Goal: Task Accomplishment & Management: Complete application form

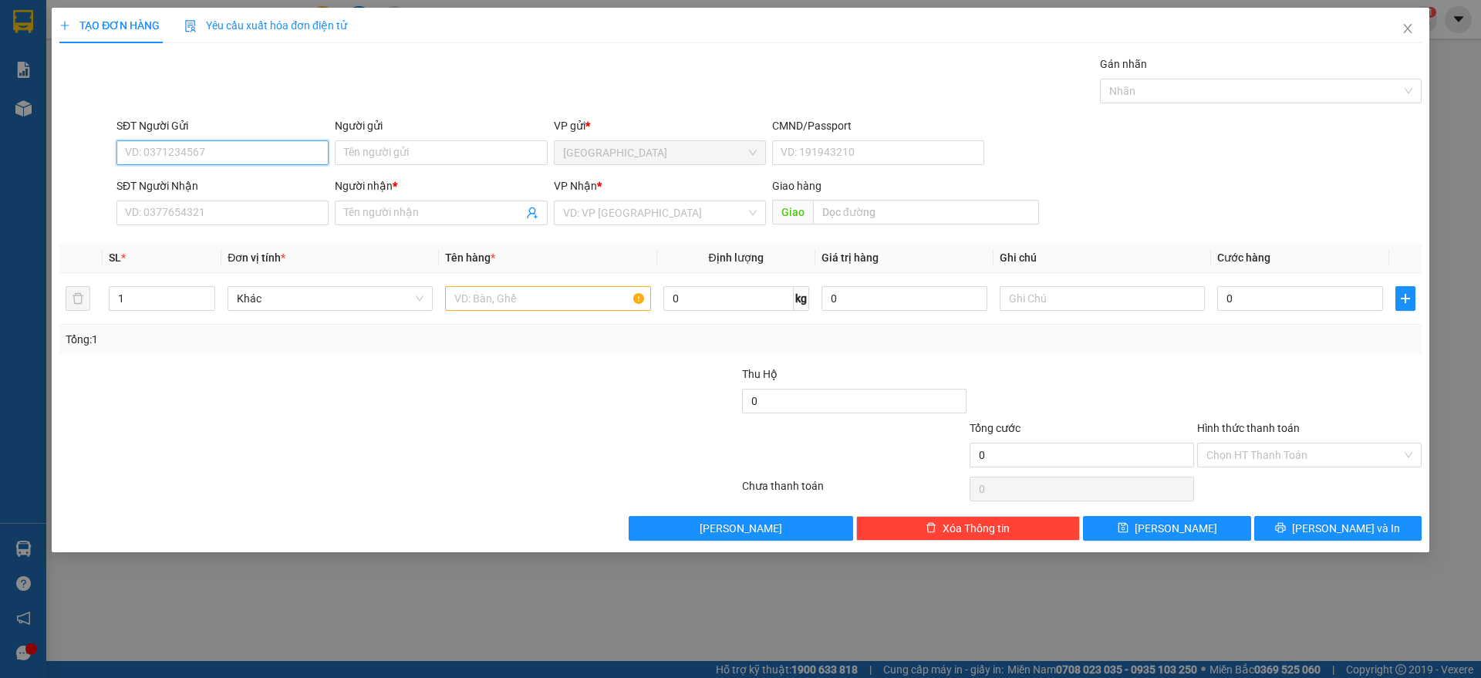
drag, startPoint x: 212, startPoint y: 154, endPoint x: 620, endPoint y: 153, distance: 407.4
click at [217, 155] on input "SĐT Người Gửi" at bounding box center [223, 152] width 212 height 25
type input "0372558303"
click at [385, 145] on input "Người gửi" at bounding box center [441, 152] width 212 height 25
type input "d"
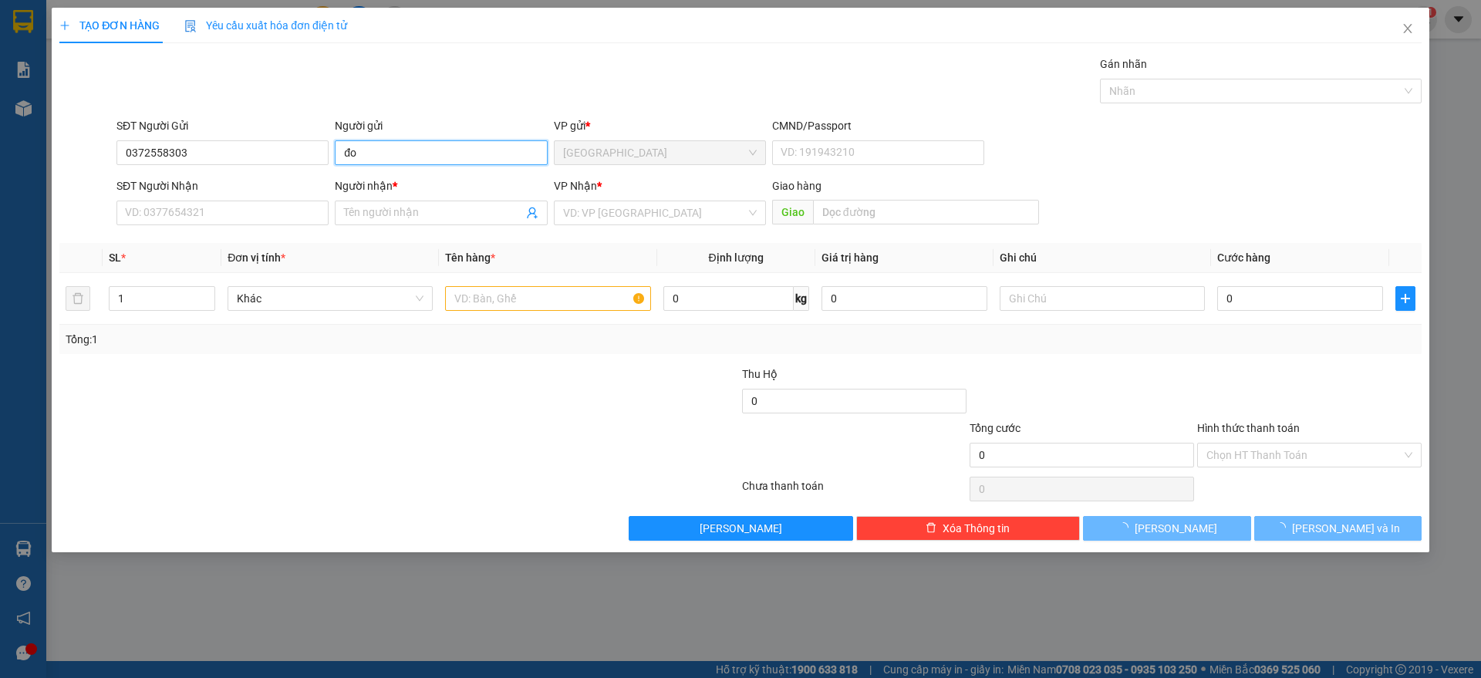
type input "đ"
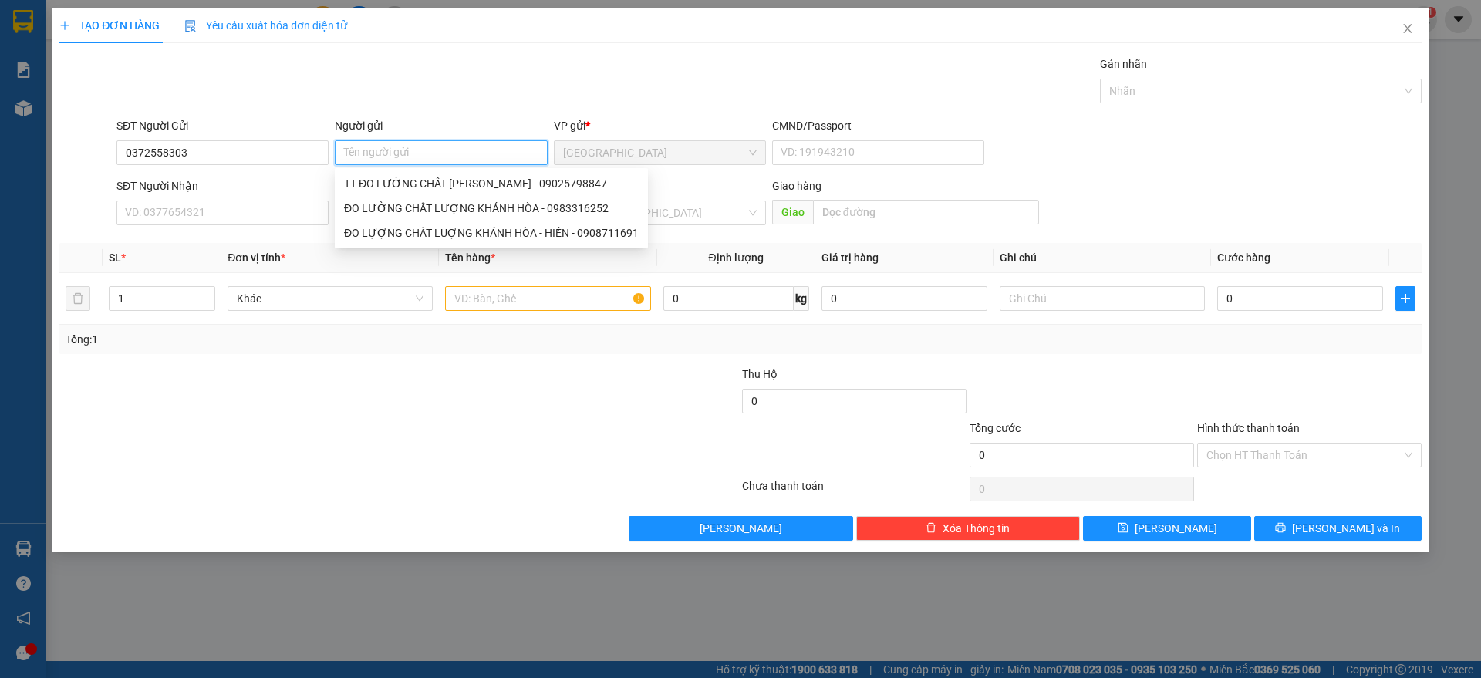
type input "D"
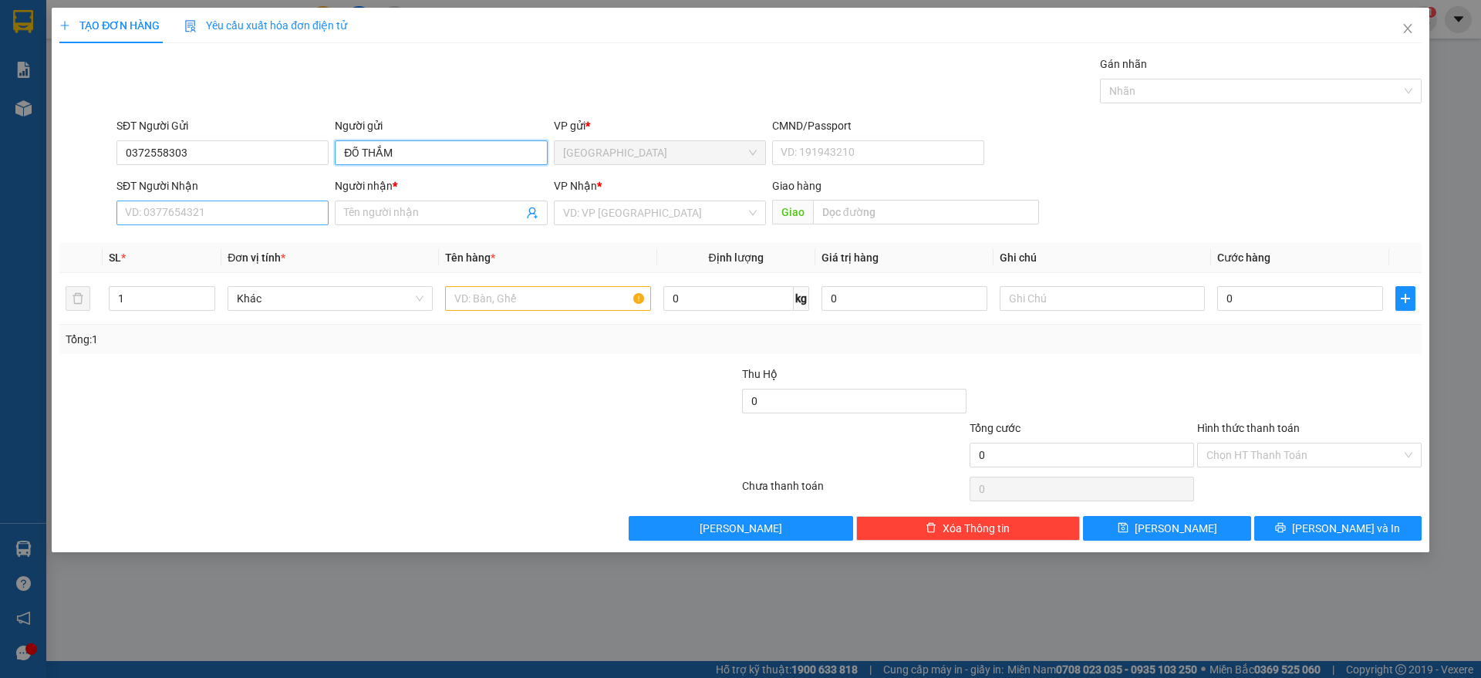
type input "ĐÕ THẮM"
click at [171, 221] on input "SĐT Người Nhận" at bounding box center [223, 213] width 212 height 25
type input "0902288402"
click at [359, 217] on input "Người nhận *" at bounding box center [433, 212] width 178 height 17
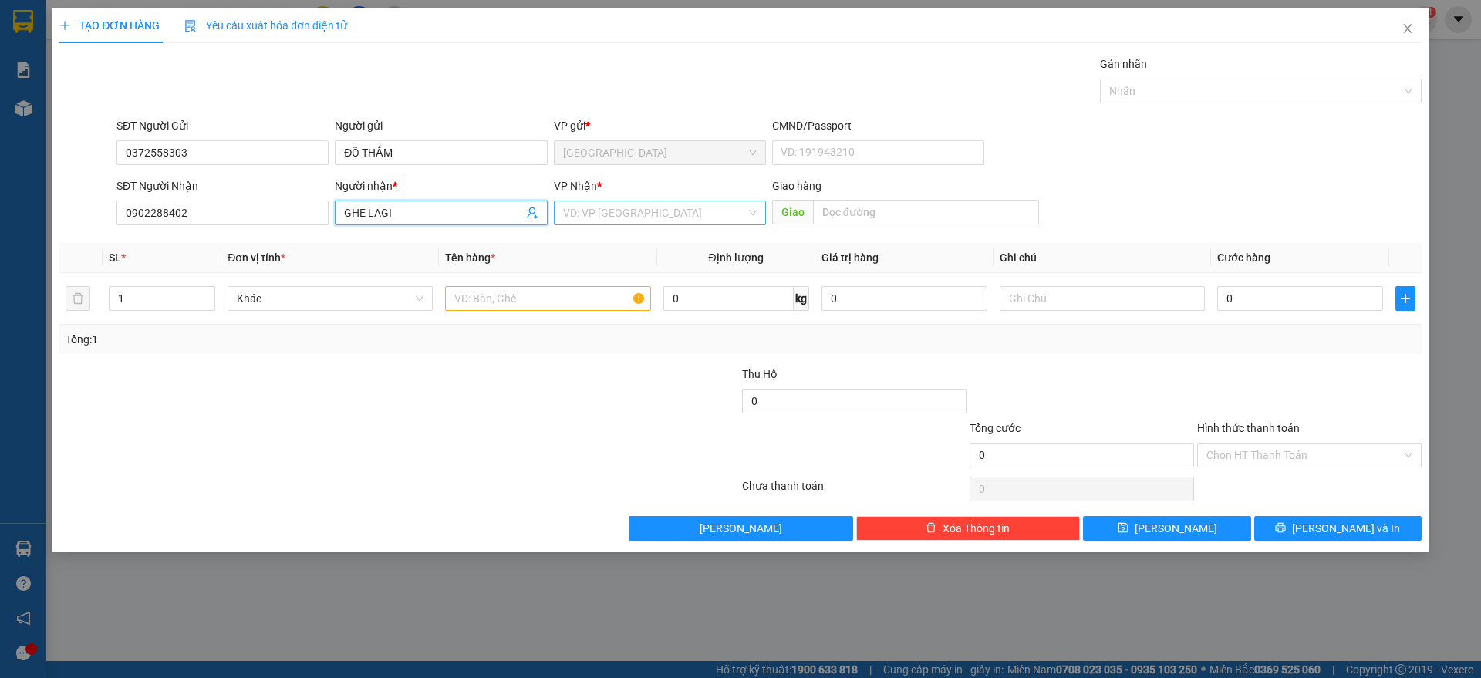
type input "GHẸ LAGI"
click at [660, 208] on input "search" at bounding box center [654, 212] width 183 height 23
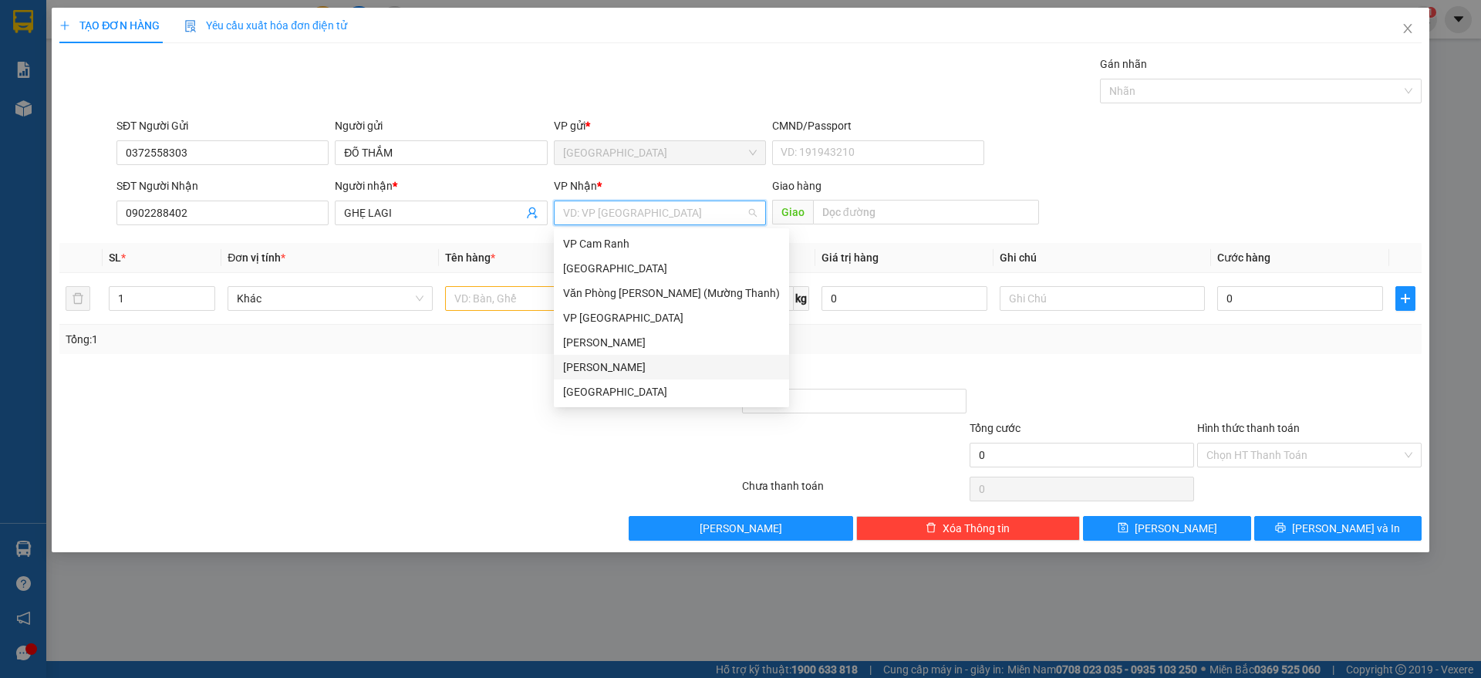
click at [647, 362] on div "[PERSON_NAME]" at bounding box center [671, 367] width 217 height 17
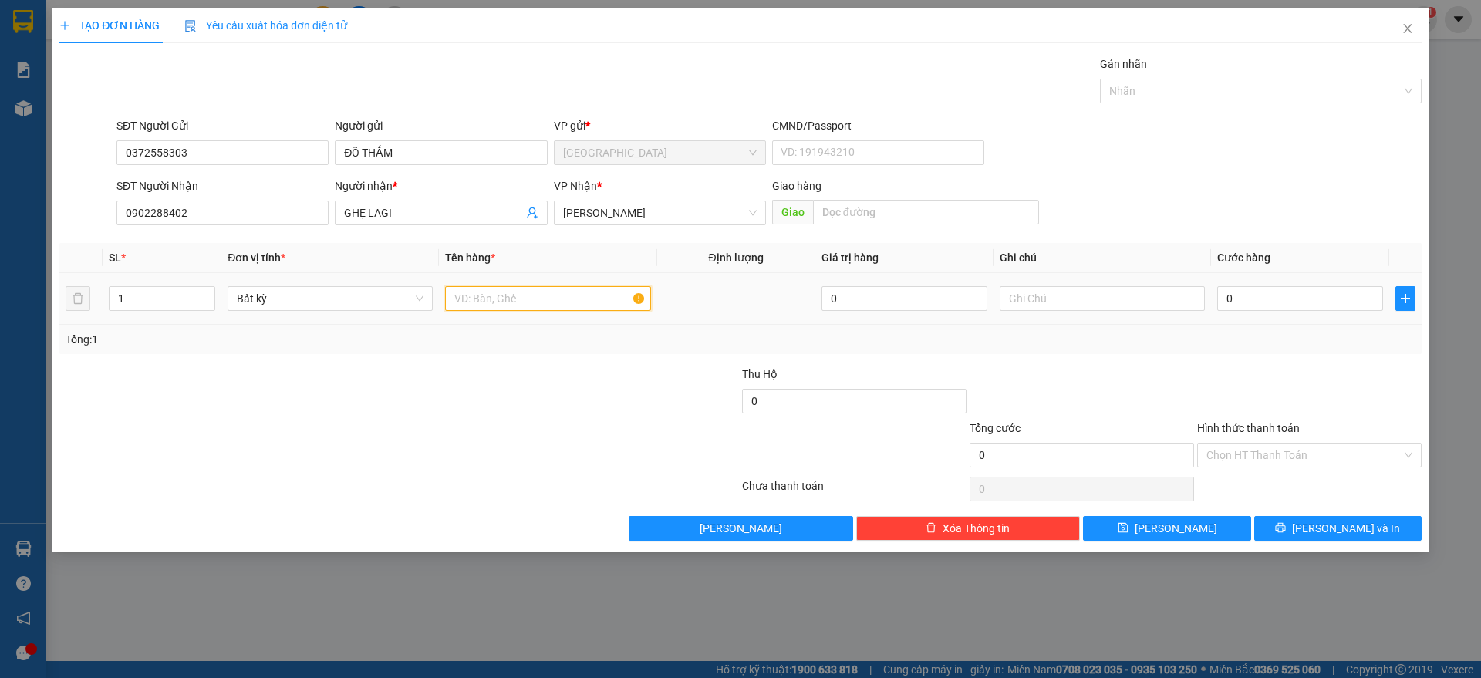
click at [506, 302] on input "text" at bounding box center [547, 298] width 205 height 25
type input "1 THÙNG"
click at [1287, 304] on input "0" at bounding box center [1301, 298] width 166 height 25
type input "4"
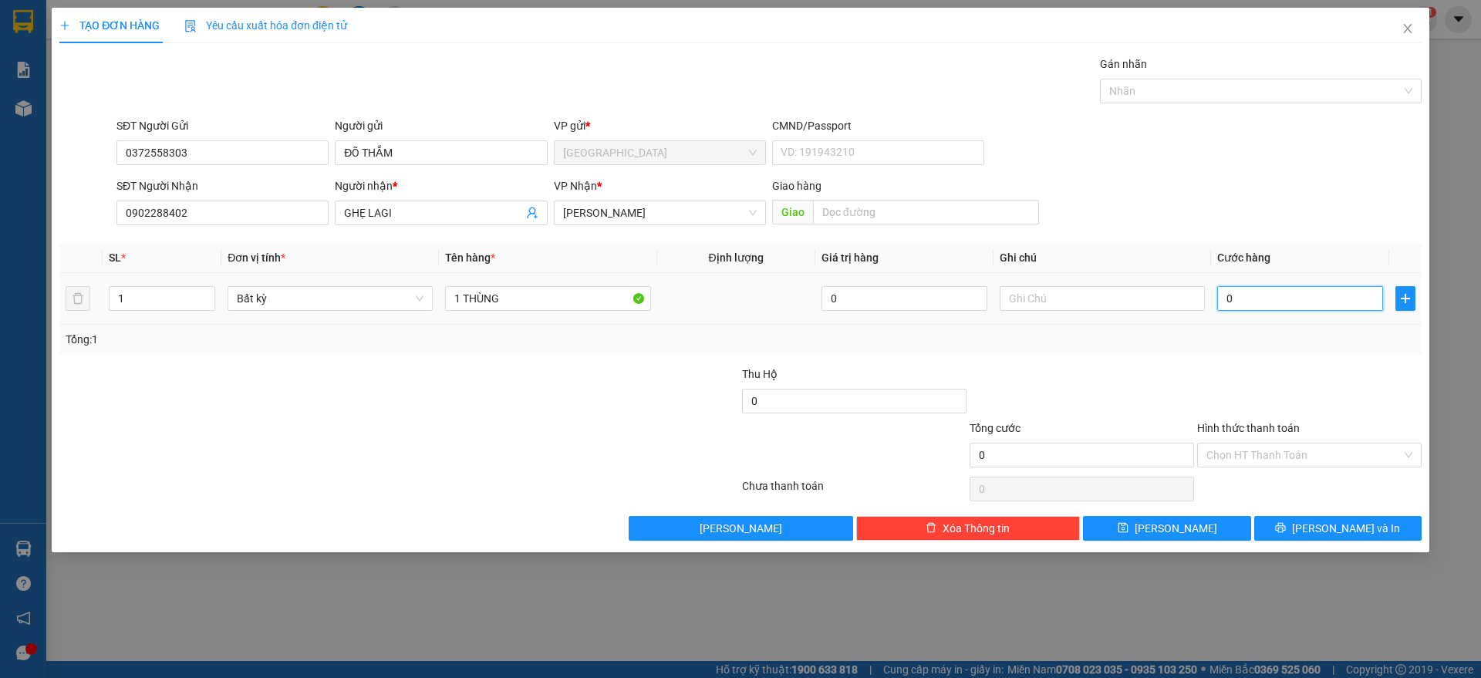
type input "4"
type input "40"
type input "40.000"
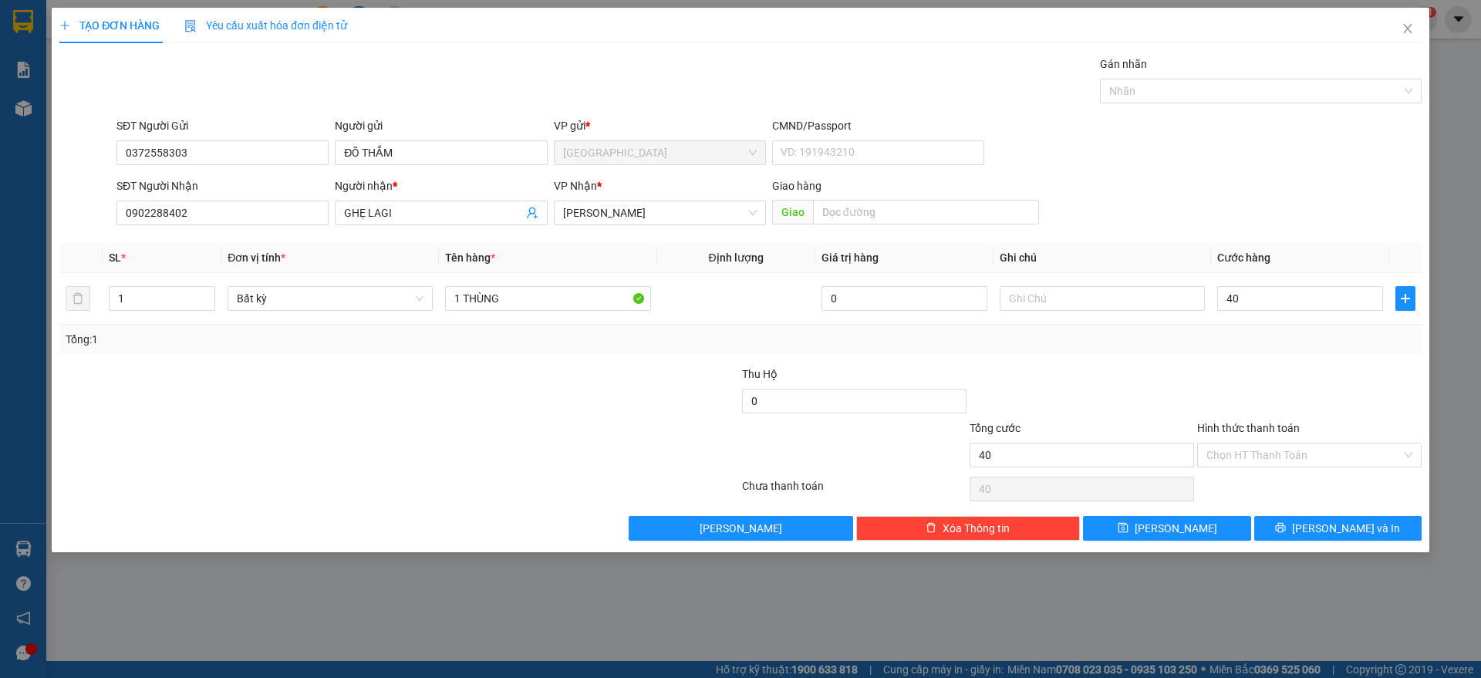
type input "40.000"
drag, startPoint x: 1340, startPoint y: 350, endPoint x: 709, endPoint y: 21, distance: 712.0
click at [1336, 350] on div "Tổng: 1" at bounding box center [740, 339] width 1363 height 29
click at [1322, 450] on input "Hình thức thanh toán" at bounding box center [1304, 455] width 195 height 23
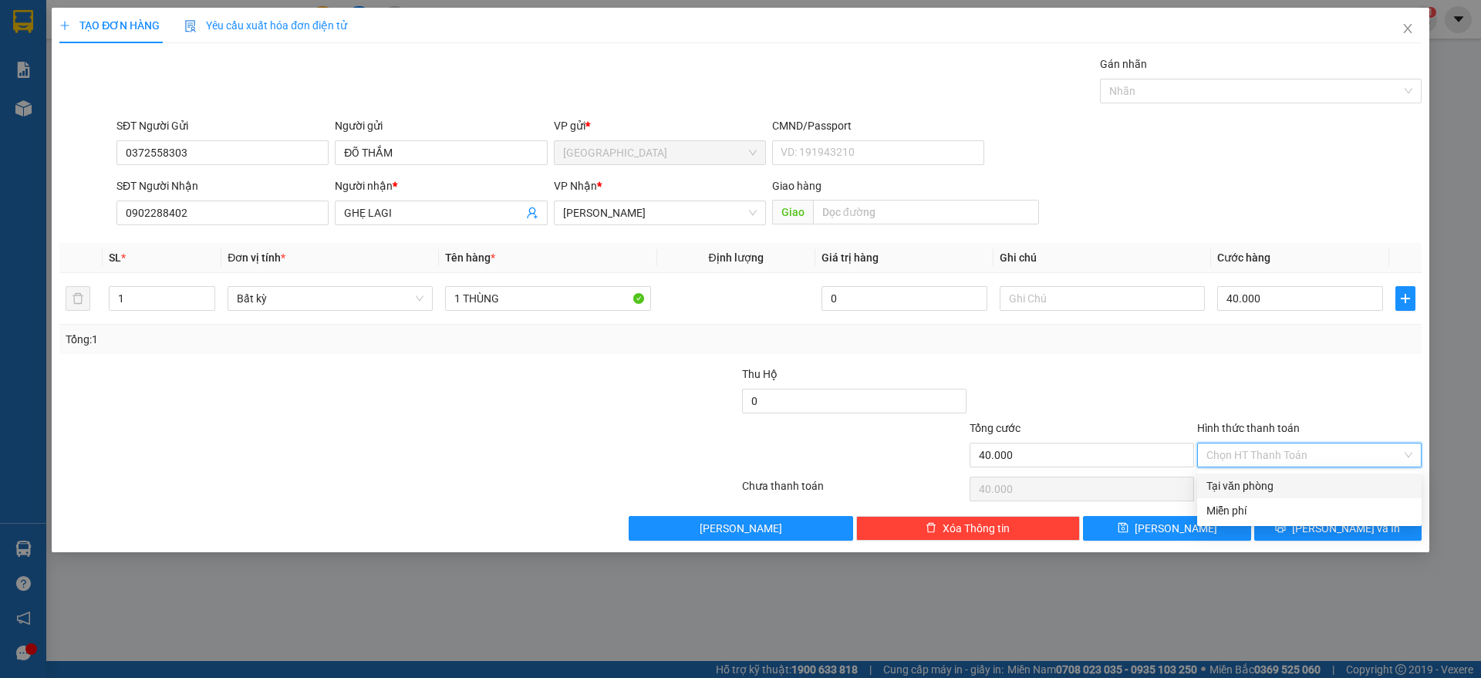
click at [1275, 490] on div "Tại văn phòng" at bounding box center [1310, 486] width 206 height 17
type input "0"
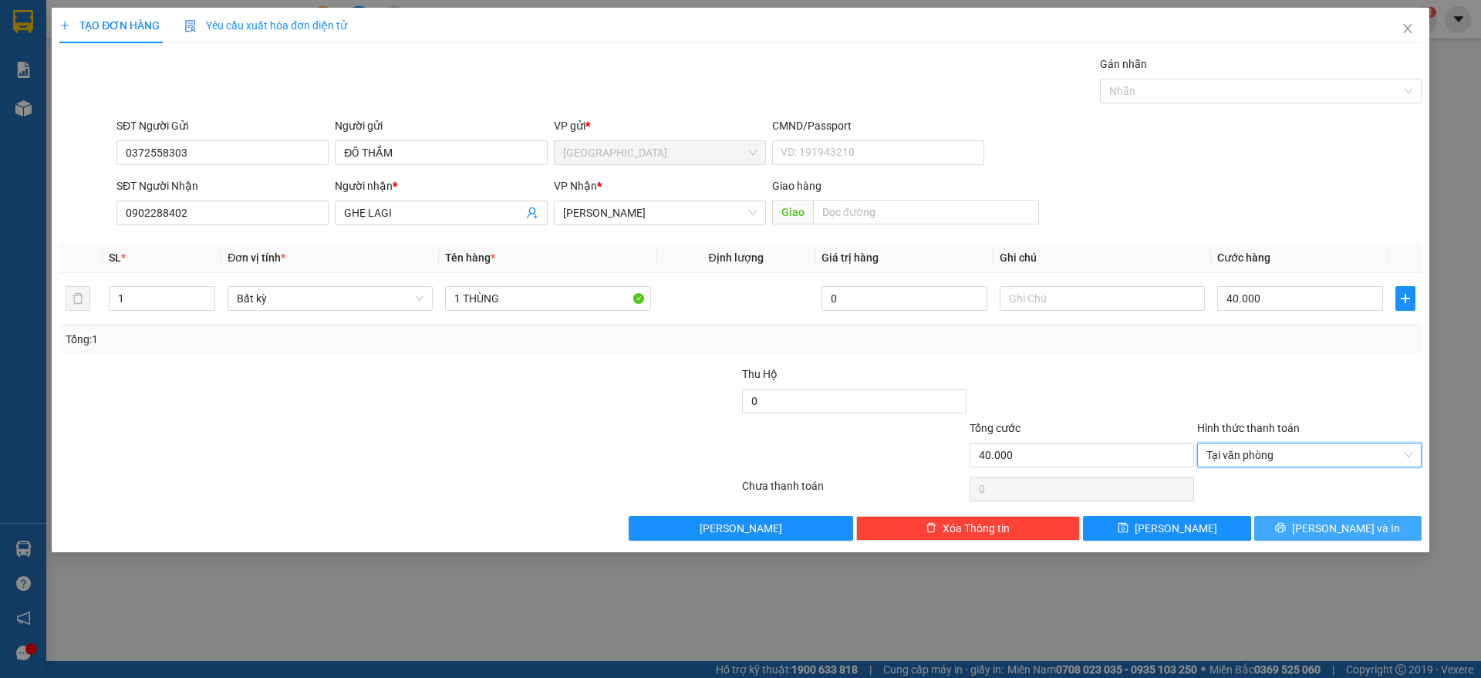
click at [1301, 532] on button "[PERSON_NAME] và In" at bounding box center [1338, 528] width 167 height 25
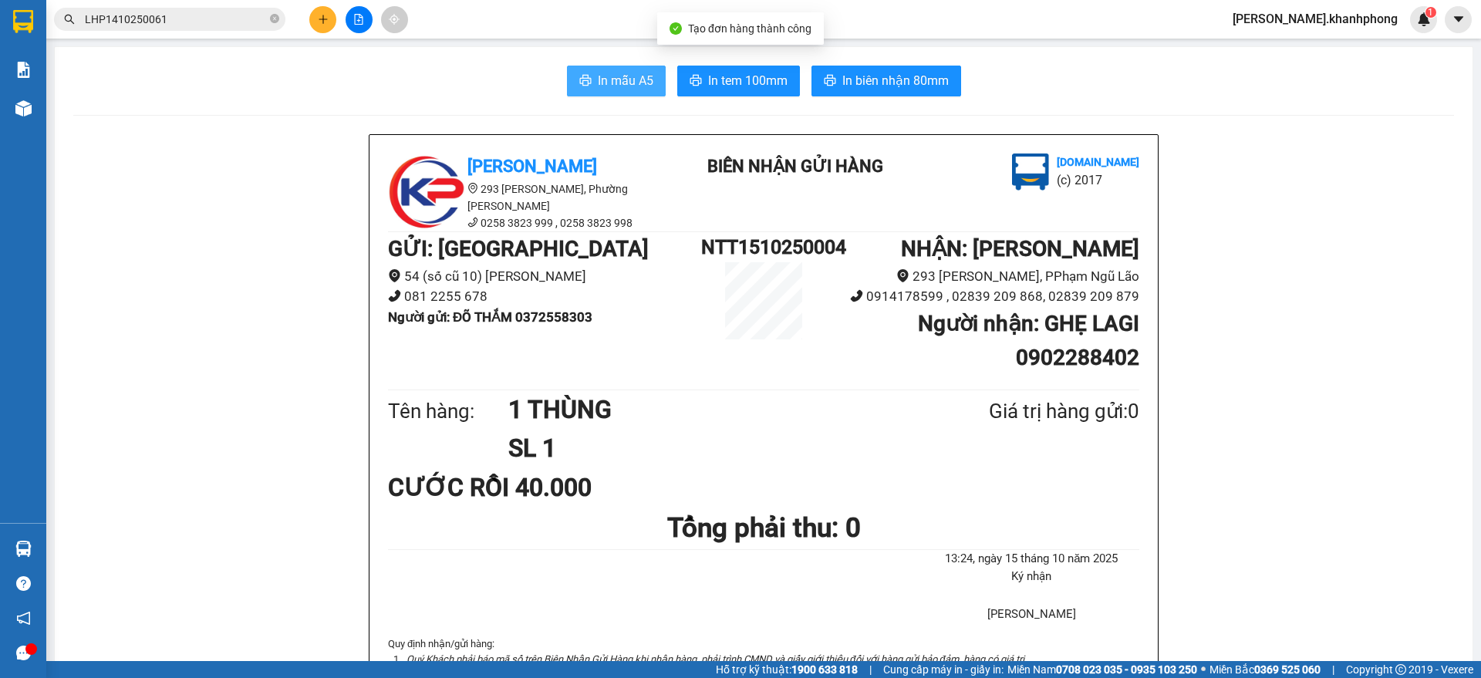
click at [588, 83] on button "In mẫu A5" at bounding box center [616, 81] width 99 height 31
